Goal: Information Seeking & Learning: Check status

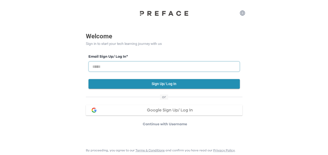
click at [136, 65] on input "email" at bounding box center [165, 66] width 152 height 10
type input "**********"
click at [184, 85] on button "Sign Up/ Log In" at bounding box center [165, 84] width 152 height 10
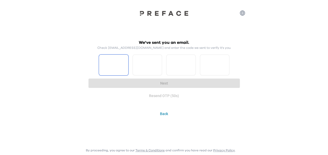
click at [116, 64] on input "Please enter OTP character 1" at bounding box center [114, 65] width 30 height 21
type input "*"
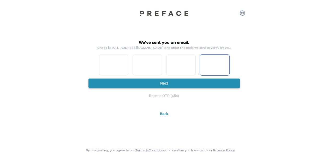
type input "*"
click at [177, 83] on button "Next" at bounding box center [165, 84] width 152 height 10
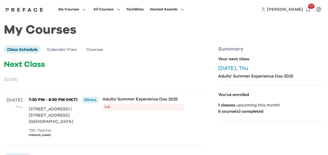
scroll to position [2, 0]
click at [101, 50] on span "Courses" at bounding box center [94, 50] width 17 height 4
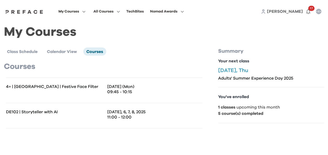
click at [48, 113] on p "DE102 | Storyteller with AI" at bounding box center [55, 111] width 98 height 5
click at [137, 113] on p "Aug 4, 6, 7, 8, 2025" at bounding box center [154, 111] width 95 height 5
click at [240, 116] on b "5 course(s) completed" at bounding box center [240, 114] width 45 height 4
click at [128, 115] on p "11:00 - 12:00" at bounding box center [154, 117] width 95 height 5
click at [119, 14] on button "All Courses" at bounding box center [107, 11] width 30 height 7
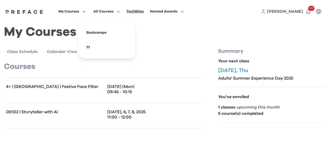
click at [137, 12] on div "TechBites" at bounding box center [135, 11] width 18 height 6
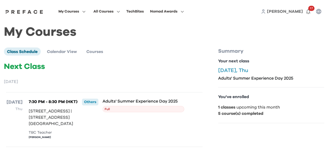
click at [184, 12] on icon "button" at bounding box center [181, 12] width 5 height 4
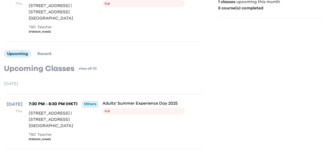
scroll to position [106, 0]
click at [47, 56] on span "Recent" at bounding box center [44, 53] width 14 height 4
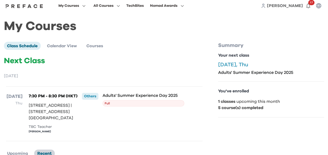
scroll to position [0, 0]
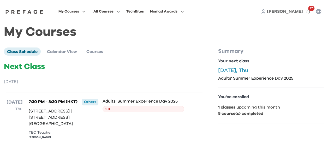
click at [83, 13] on icon "button" at bounding box center [82, 12] width 5 height 4
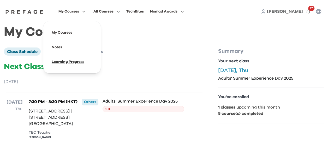
click at [78, 62] on span at bounding box center [72, 62] width 49 height 15
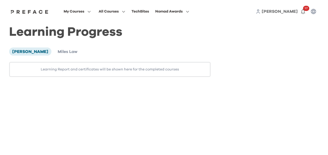
click at [122, 71] on div "Learning Report and certificates will be shown here for the completed courses" at bounding box center [110, 69] width 202 height 15
click at [63, 52] on span "Miles Law" at bounding box center [68, 52] width 20 height 4
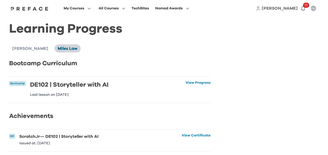
scroll to position [14, 0]
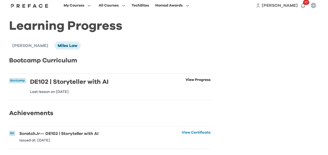
click at [194, 78] on link "View Progress" at bounding box center [198, 86] width 25 height 16
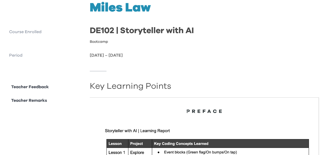
scroll to position [28, 0]
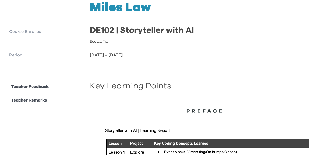
click at [91, 11] on h1 "Miles Law" at bounding box center [204, 7] width 229 height 13
click at [87, 8] on div "Miles Law Course Enrolled DE102 | Storyteller with AI Bootcamp Period [DATE] – …" at bounding box center [164, 29] width 310 height 57
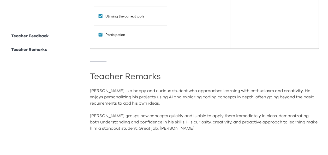
scroll to position [521, 0]
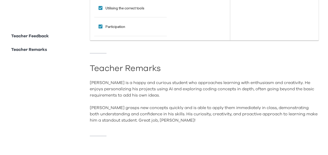
click at [245, 62] on div "Teacher Remarks [PERSON_NAME] is a happy and curious student who approaches lea…" at bounding box center [204, 88] width 229 height 70
click at [267, 66] on h2 "Teacher Remarks" at bounding box center [204, 68] width 229 height 5
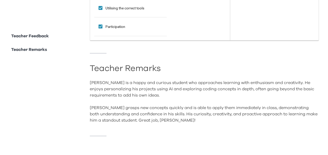
click at [287, 119] on div "[PERSON_NAME] is a happy and curious student who approaches learning with enthu…" at bounding box center [204, 102] width 229 height 44
click at [310, 110] on div "[PERSON_NAME] is a happy and curious student who approaches learning with enthu…" at bounding box center [204, 102] width 229 height 44
click at [172, 118] on div "[PERSON_NAME] is a happy and curious student who approaches learning with enthu…" at bounding box center [204, 102] width 229 height 44
click at [235, 103] on div "[PERSON_NAME] is a happy and curious student who approaches learning with enthu…" at bounding box center [204, 102] width 229 height 44
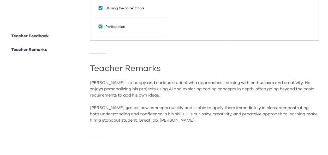
click at [235, 80] on div "[PERSON_NAME] is a happy and curious student who approaches learning with enthu…" at bounding box center [204, 102] width 229 height 44
click at [231, 80] on div "[PERSON_NAME] is a happy and curious student who approaches learning with enthu…" at bounding box center [204, 102] width 229 height 44
